Goal: Transaction & Acquisition: Purchase product/service

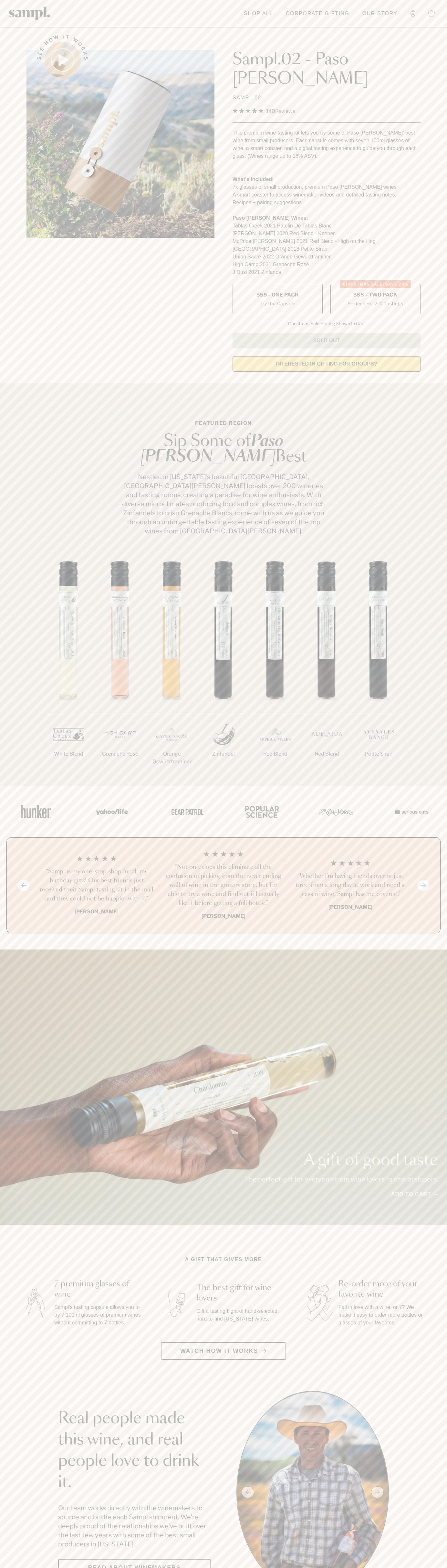
click at [375, 284] on label "CHRISTMAS SALE! Save 20% $88 - Two Pack Perfect For 2-4 Tastings" at bounding box center [375, 299] width 90 height 30
click at [216, 1] on header "Toggle navigation menu Shop All Corporate Gifting Our Story Account Story Shop …" at bounding box center [224, 13] width 447 height 27
click at [428, 506] on section "Featured Region Sip Some of Paso [PERSON_NAME] Best Nestled in [US_STATE]’s bea…" at bounding box center [224, 585] width 447 height 403
click at [155, 1567] on html "Skip to main content Toggle navigation menu Shop All Corporate Gifting Our Stor…" at bounding box center [224, 1582] width 447 height 3164
click at [12, 1315] on section "A gift that gives more 7 premium glasses of wine Sampl's tasting capsule allows…" at bounding box center [224, 1307] width 447 height 104
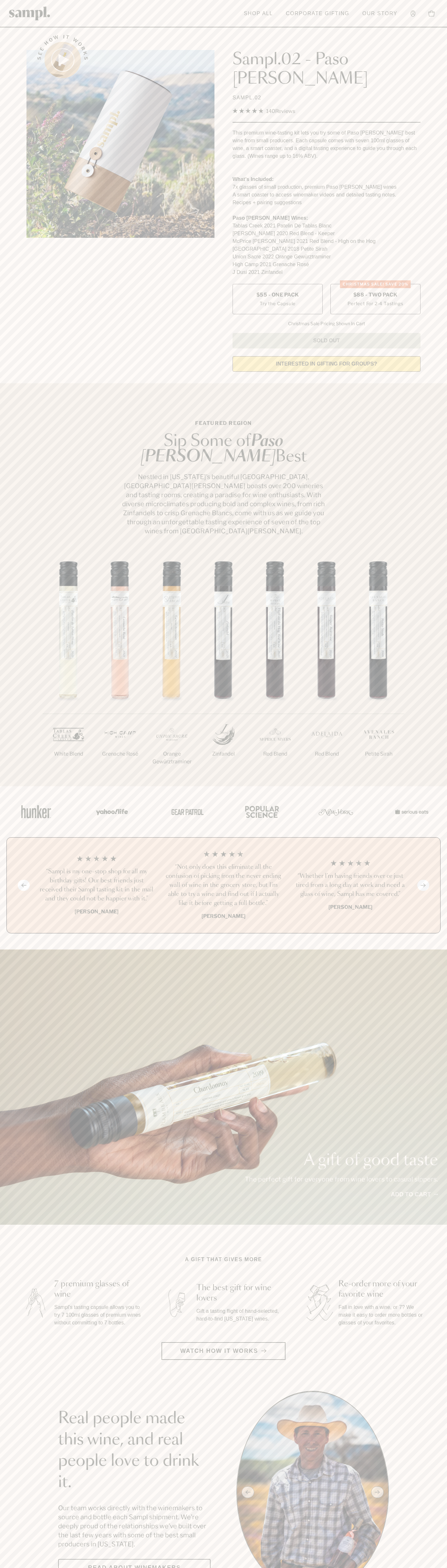
click at [375, 292] on span "$88 - Two Pack" at bounding box center [375, 295] width 44 height 7
